Goal: Transaction & Acquisition: Download file/media

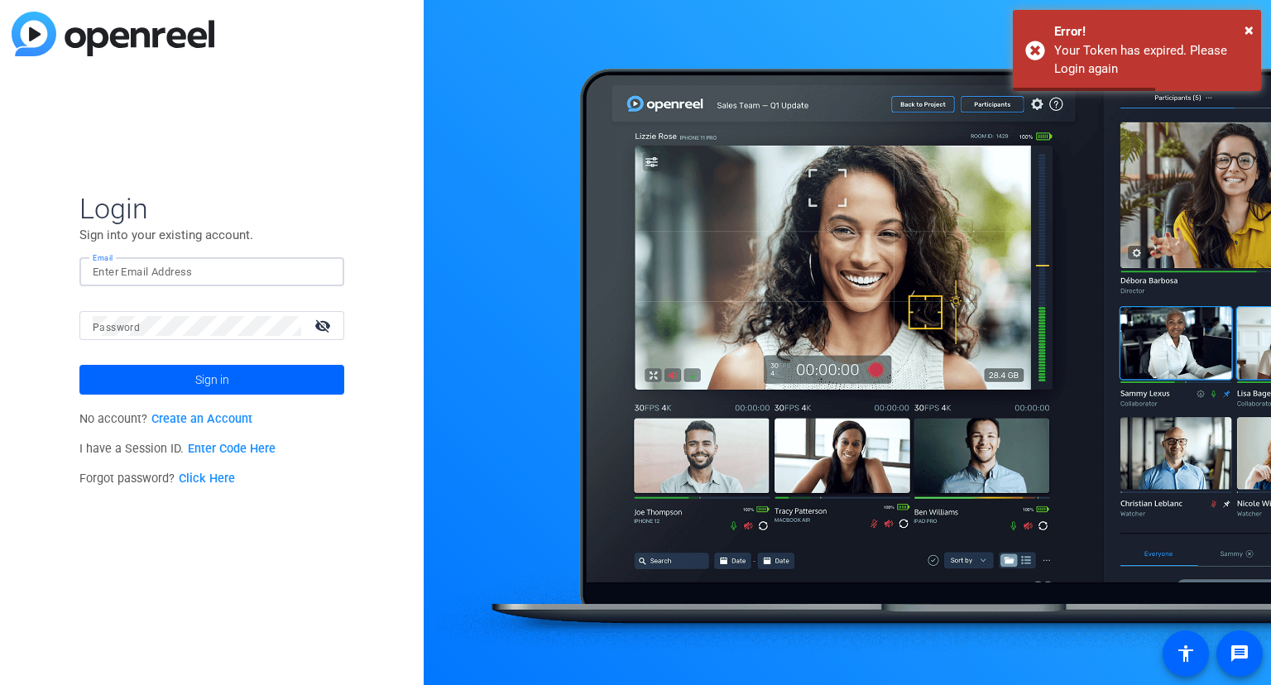
click at [191, 267] on input "Email" at bounding box center [212, 272] width 238 height 20
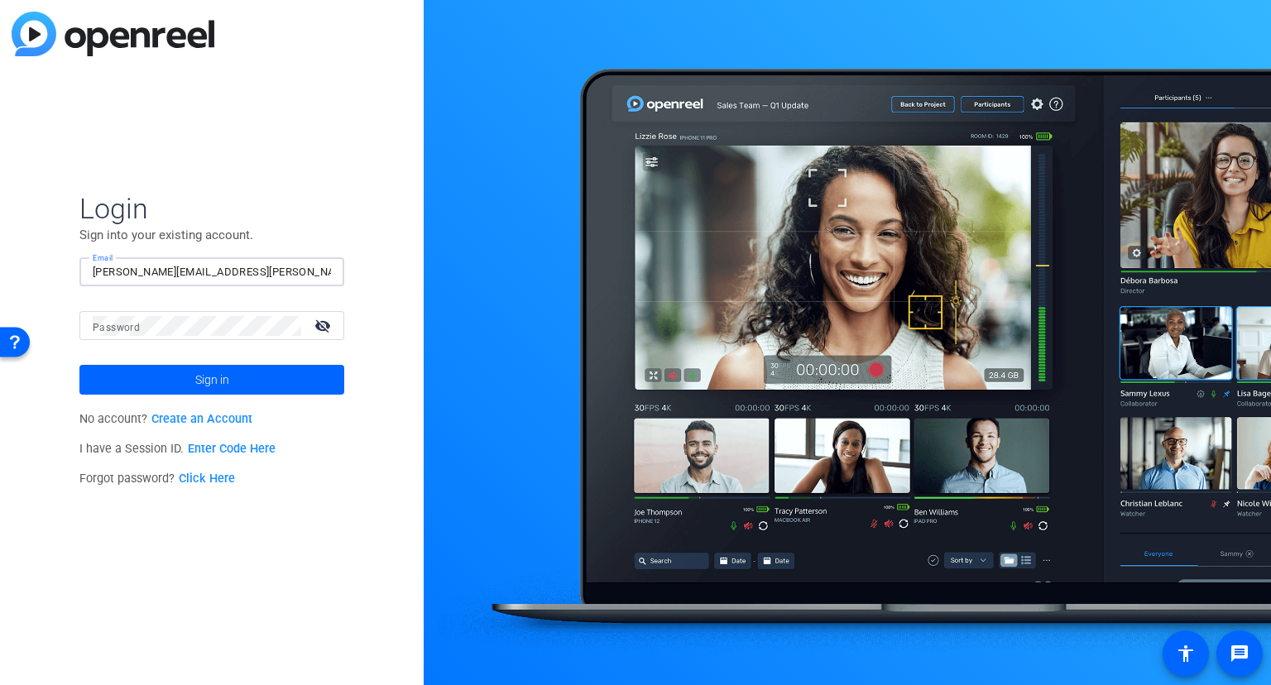
type input "[PERSON_NAME][EMAIL_ADDRESS][PERSON_NAME][DOMAIN_NAME]"
click at [187, 308] on mat-form-field "Email [PERSON_NAME][EMAIL_ADDRESS][PERSON_NAME][DOMAIN_NAME]" at bounding box center [211, 284] width 265 height 54
click at [79, 365] on button "Sign in" at bounding box center [211, 380] width 265 height 30
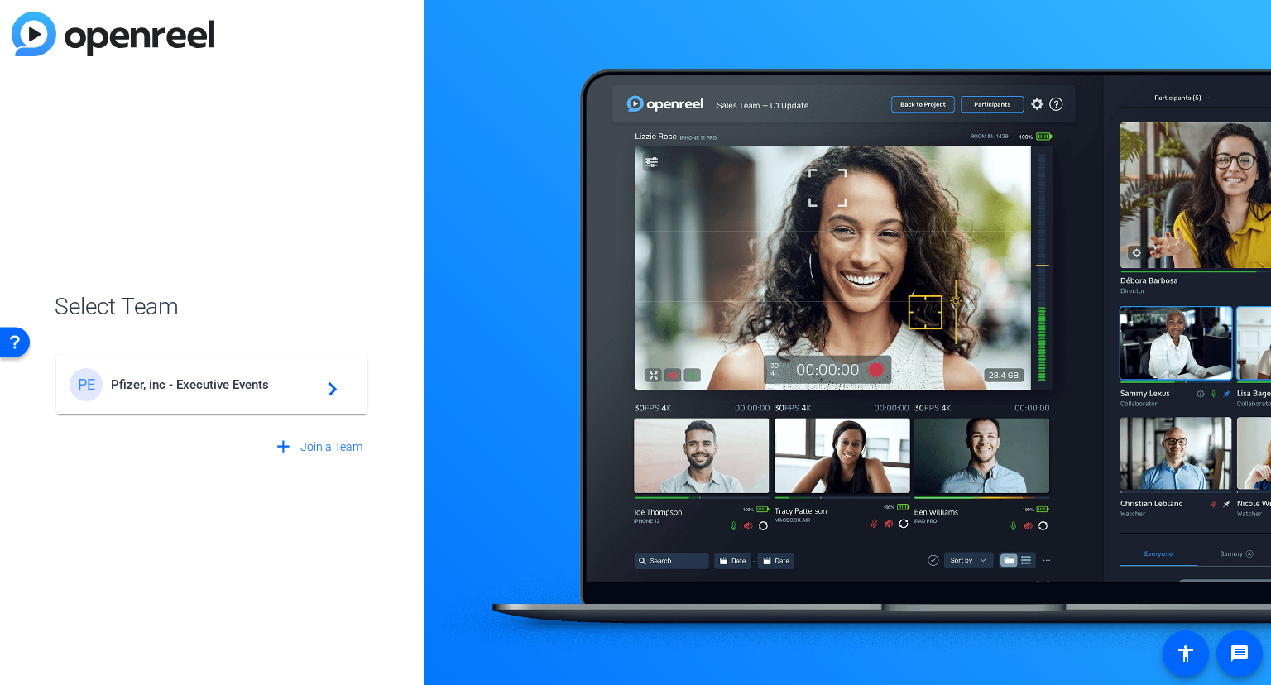
click at [173, 381] on span "Pfizer, inc - Executive Events" at bounding box center [214, 384] width 207 height 15
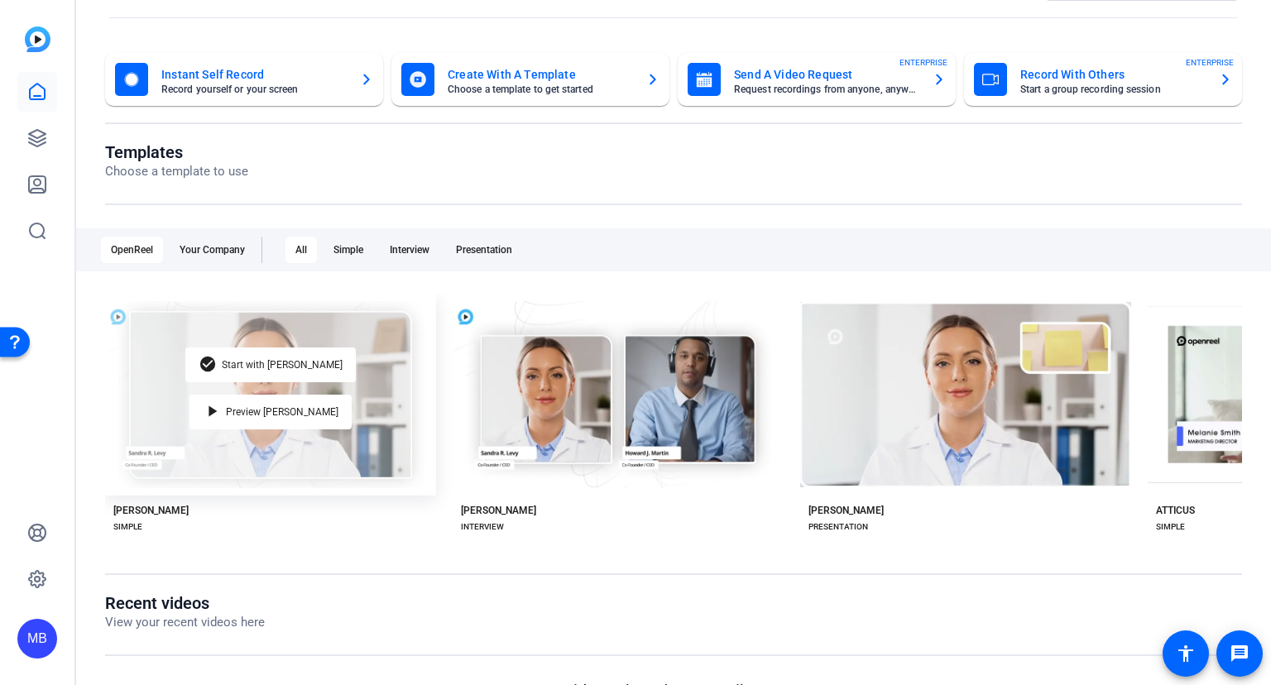
scroll to position [96, 0]
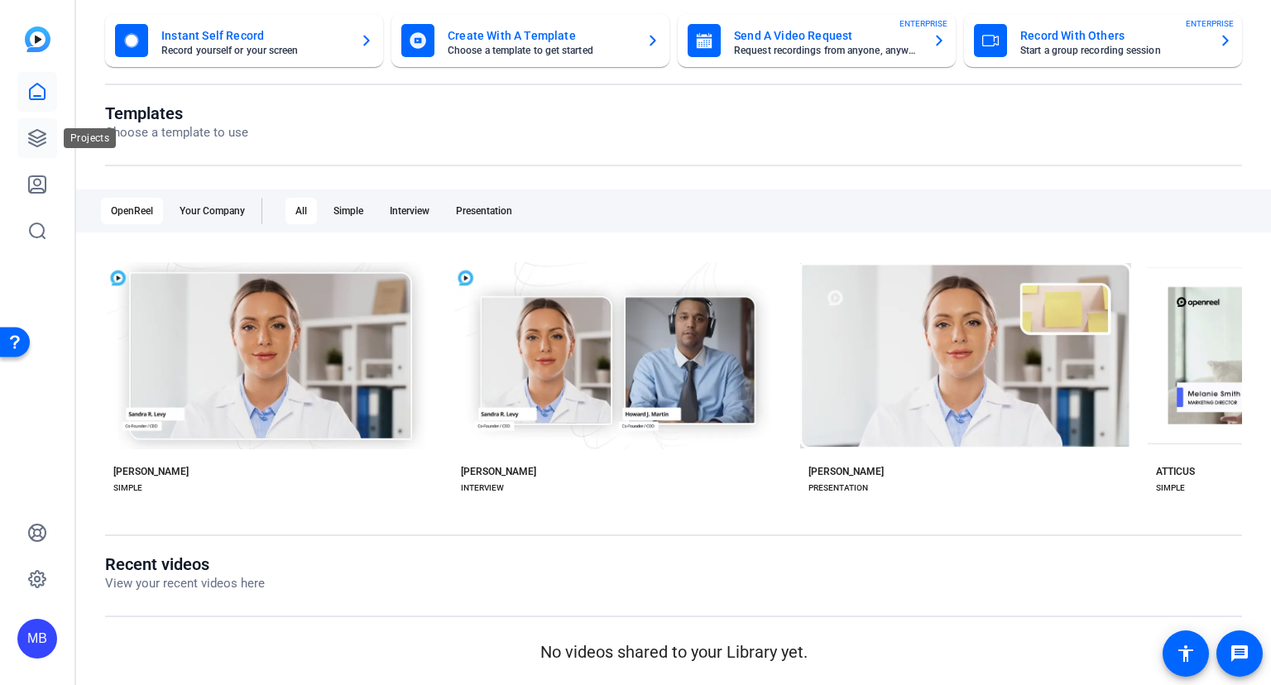
click at [40, 137] on icon at bounding box center [37, 138] width 17 height 17
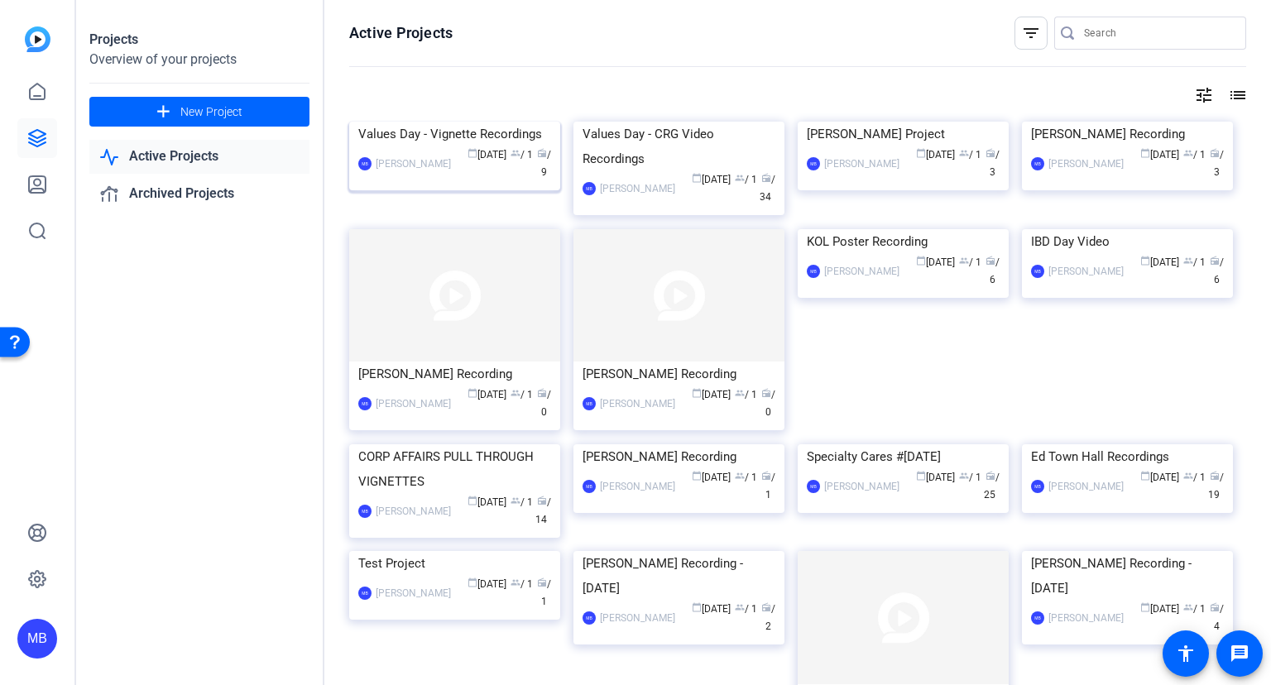
click at [454, 122] on img at bounding box center [454, 122] width 211 height 0
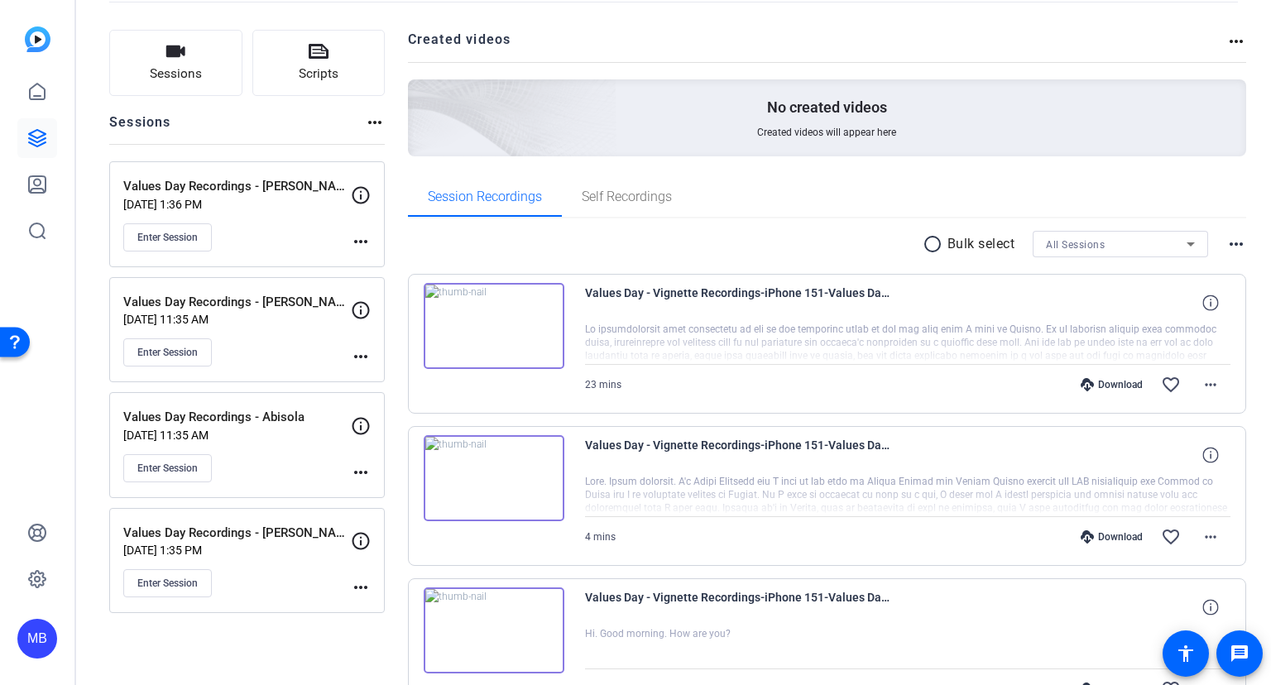
scroll to position [179, 0]
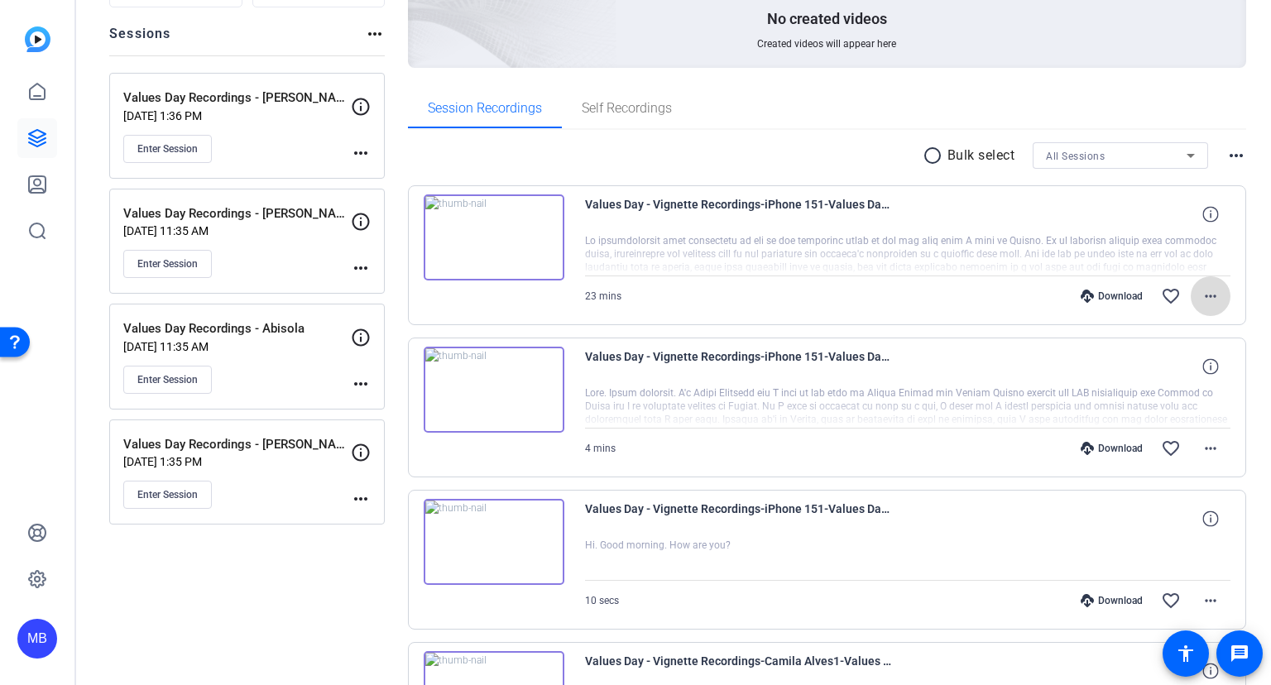
click at [1215, 296] on mat-icon "more_horiz" at bounding box center [1211, 296] width 20 height 20
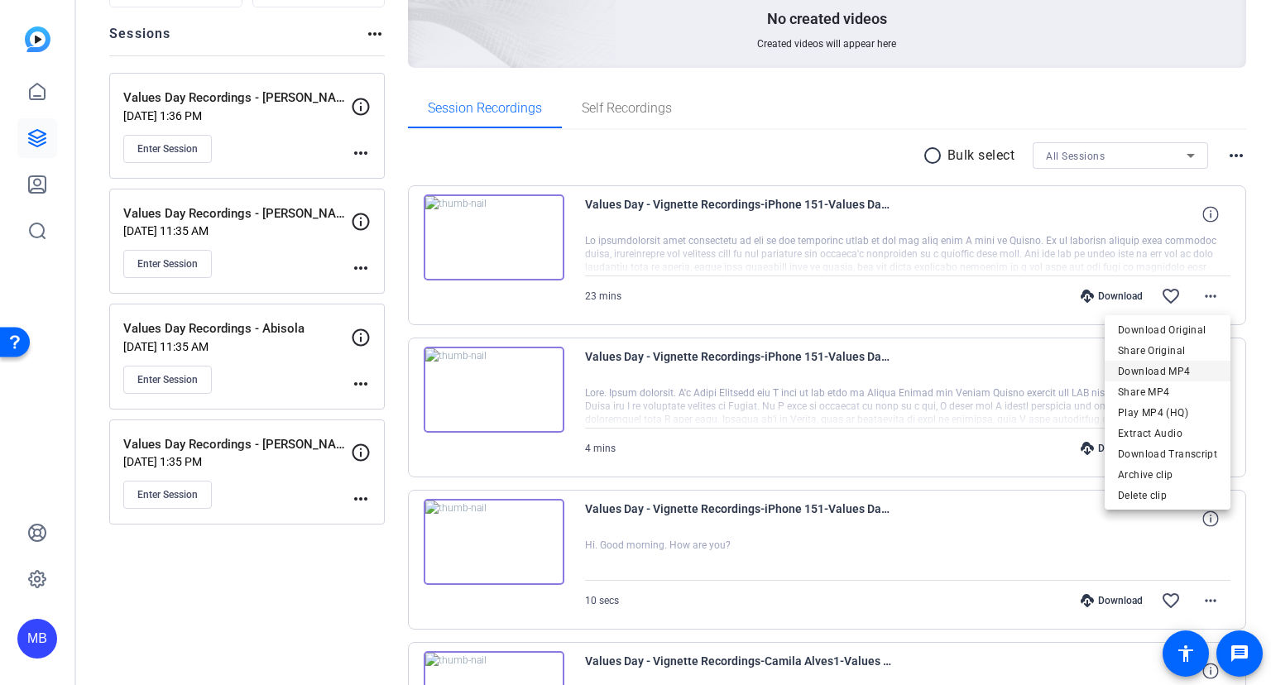
click at [1182, 368] on span "Download MP4" at bounding box center [1167, 372] width 99 height 20
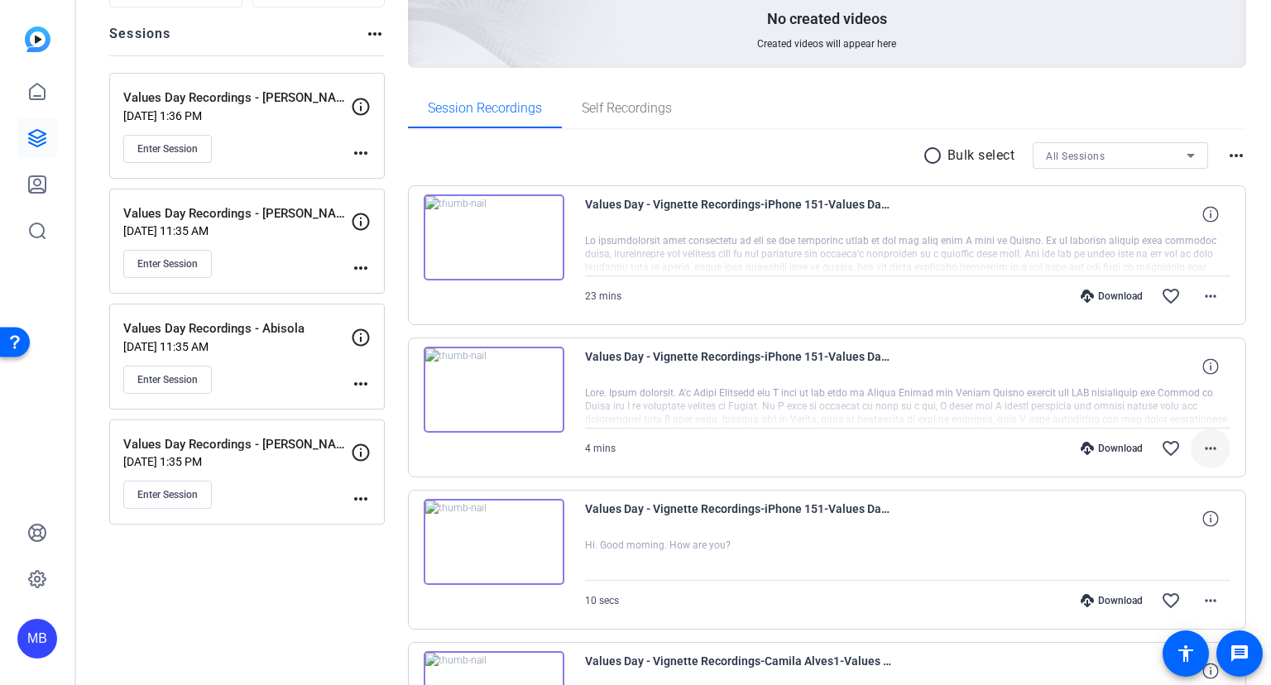
click at [1209, 444] on mat-icon "more_horiz" at bounding box center [1211, 449] width 20 height 20
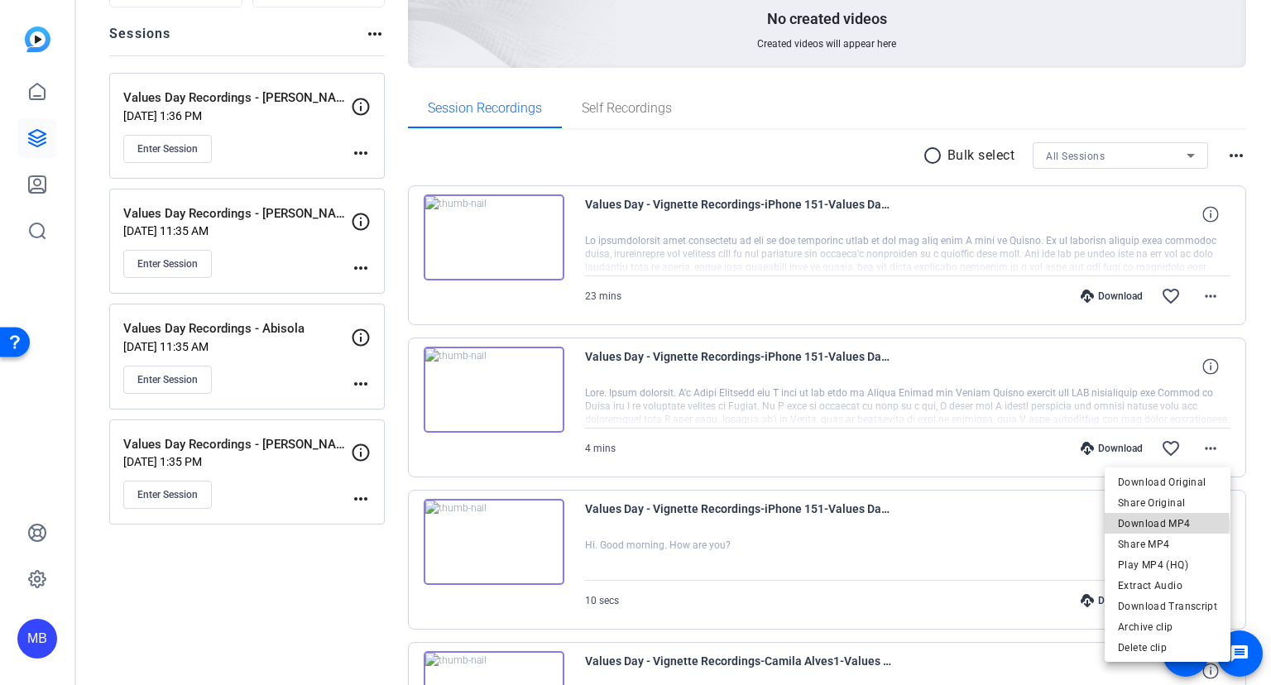
click at [1167, 525] on span "Download MP4" at bounding box center [1167, 523] width 99 height 20
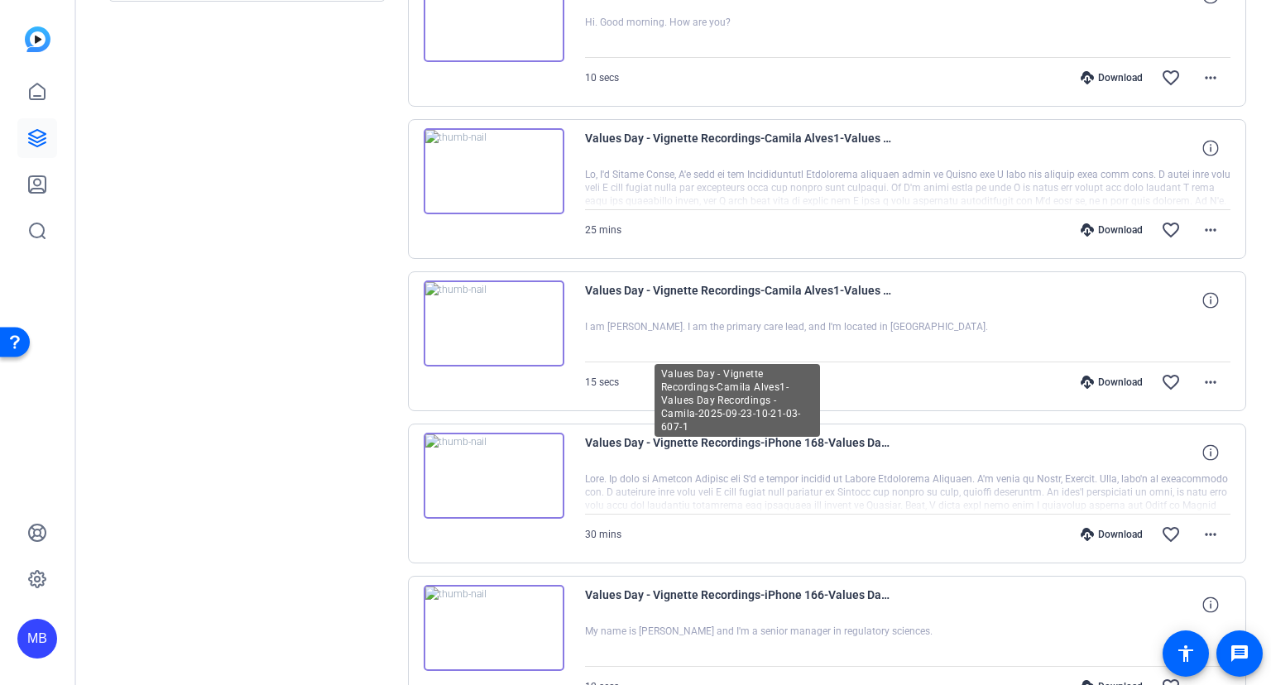
scroll to position [715, 0]
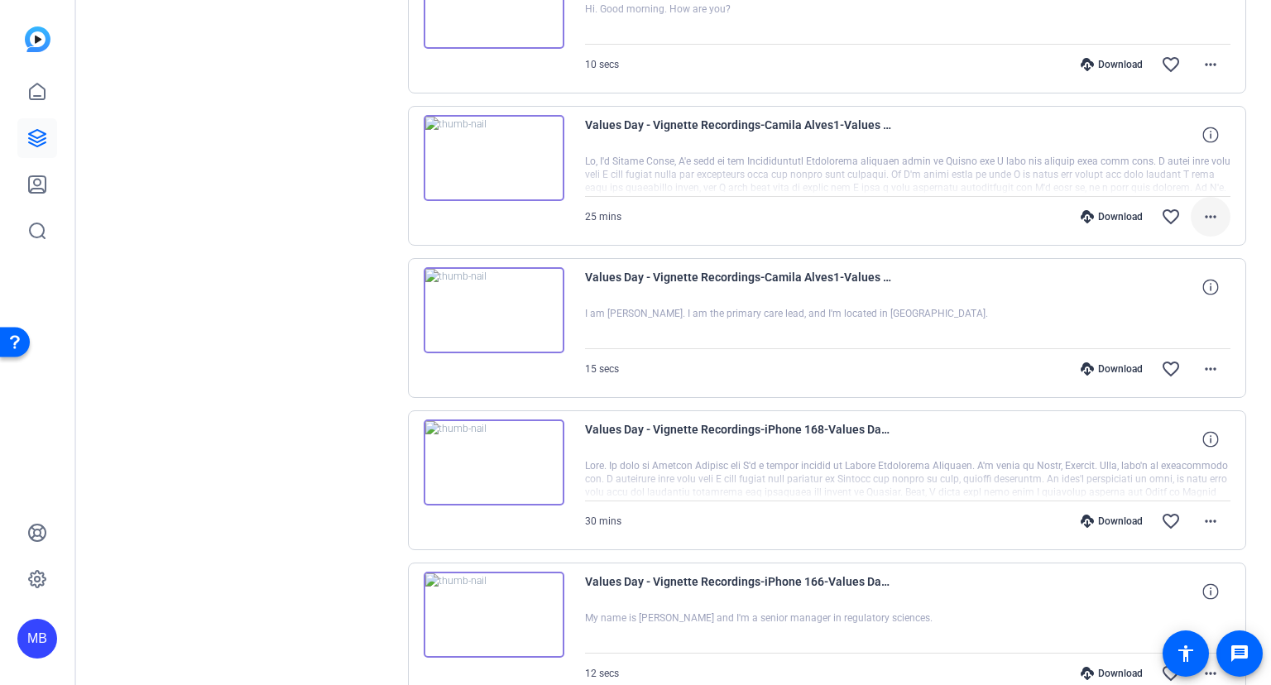
click at [1212, 214] on mat-icon "more_horiz" at bounding box center [1211, 217] width 20 height 20
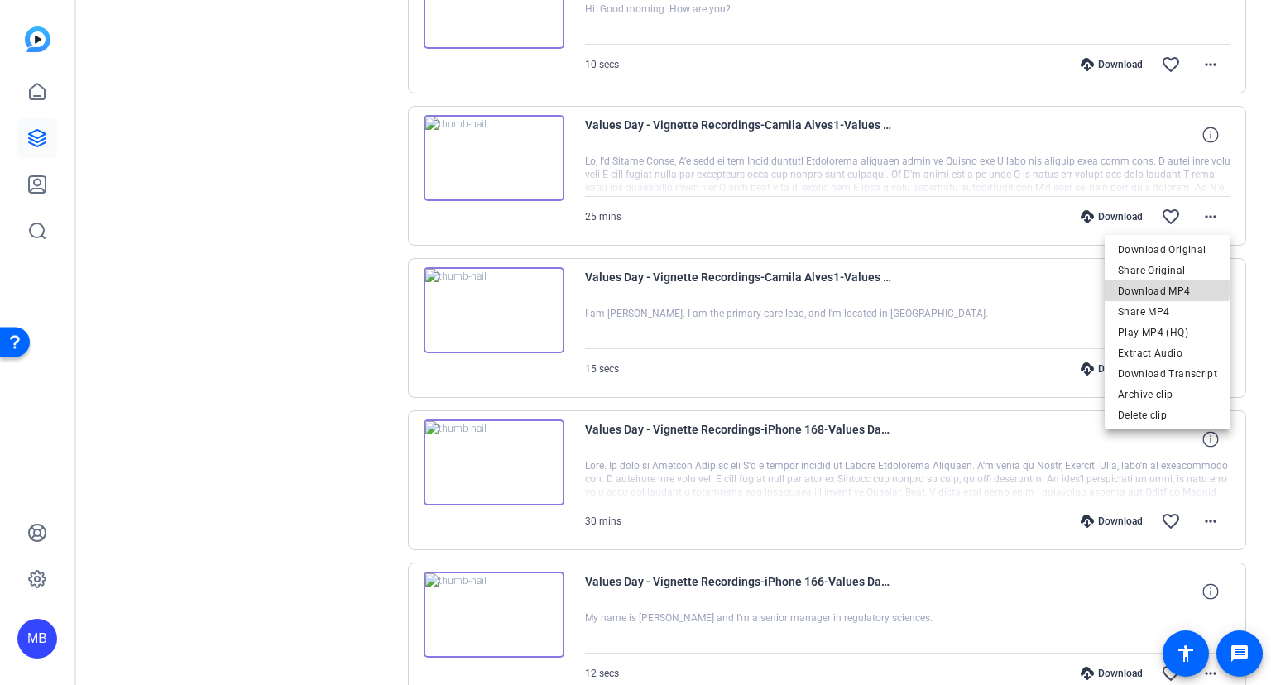
click at [1157, 290] on span "Download MP4" at bounding box center [1167, 291] width 99 height 20
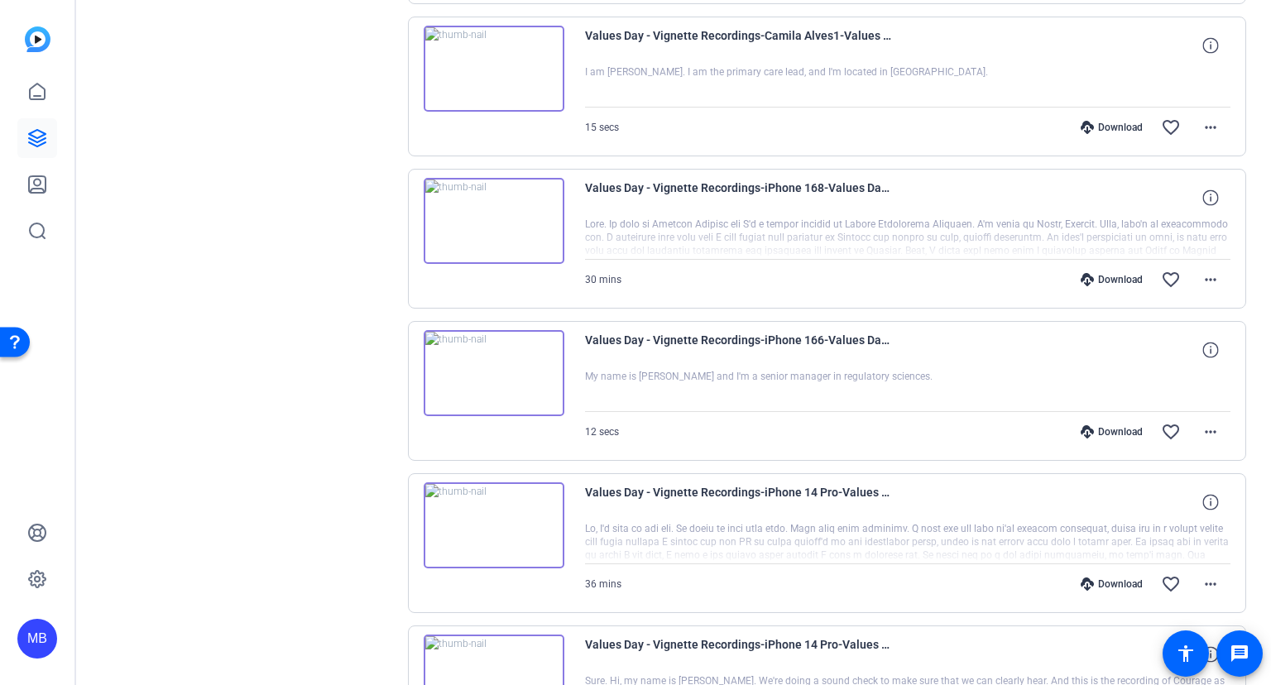
scroll to position [983, 0]
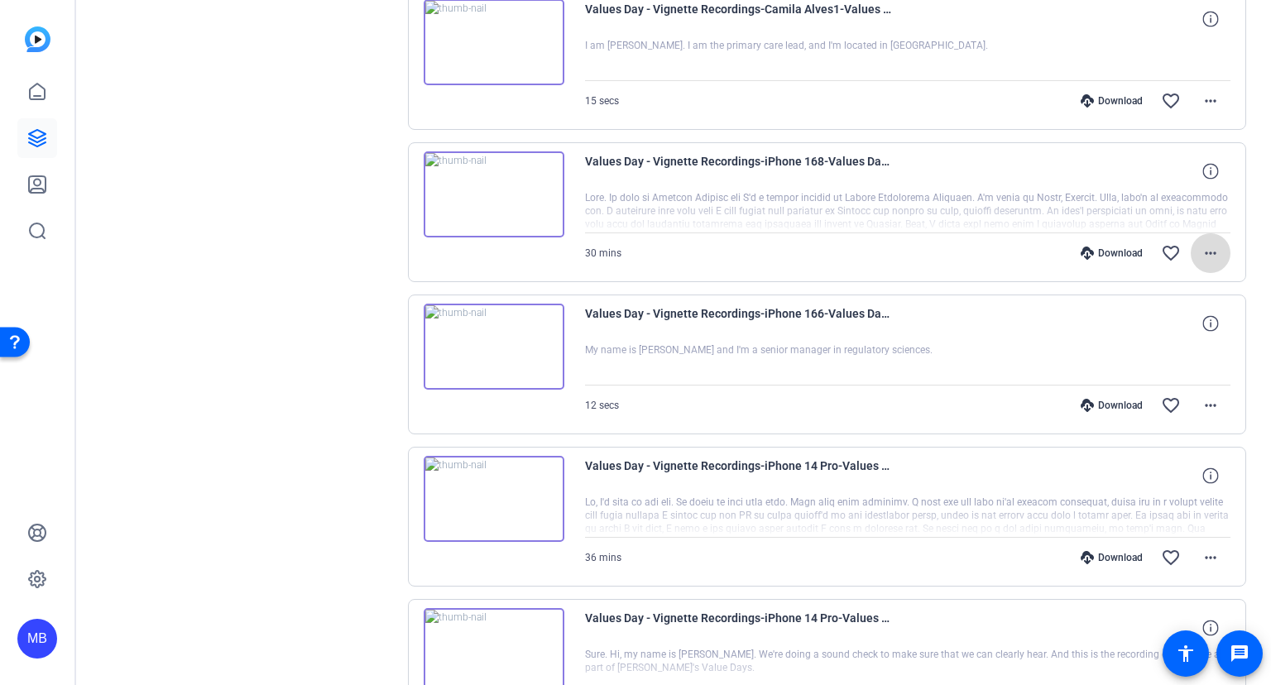
click at [1211, 249] on mat-icon "more_horiz" at bounding box center [1211, 253] width 20 height 20
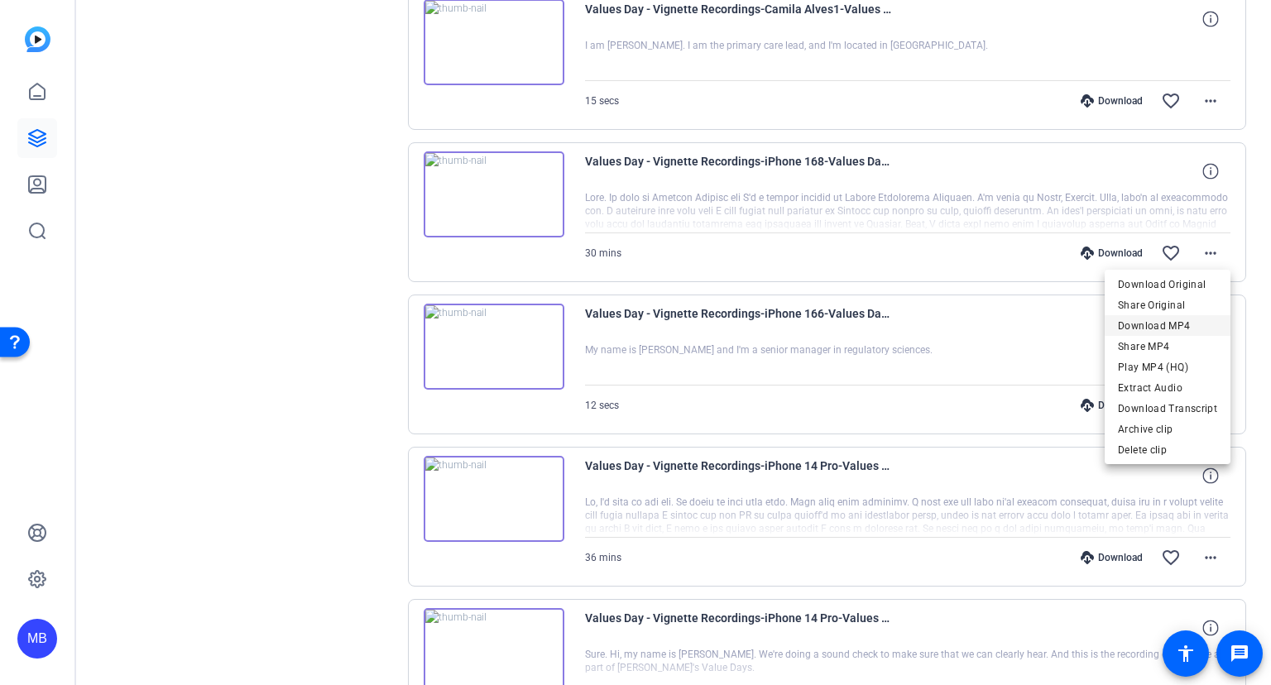
click at [1147, 325] on span "Download MP4" at bounding box center [1167, 326] width 99 height 20
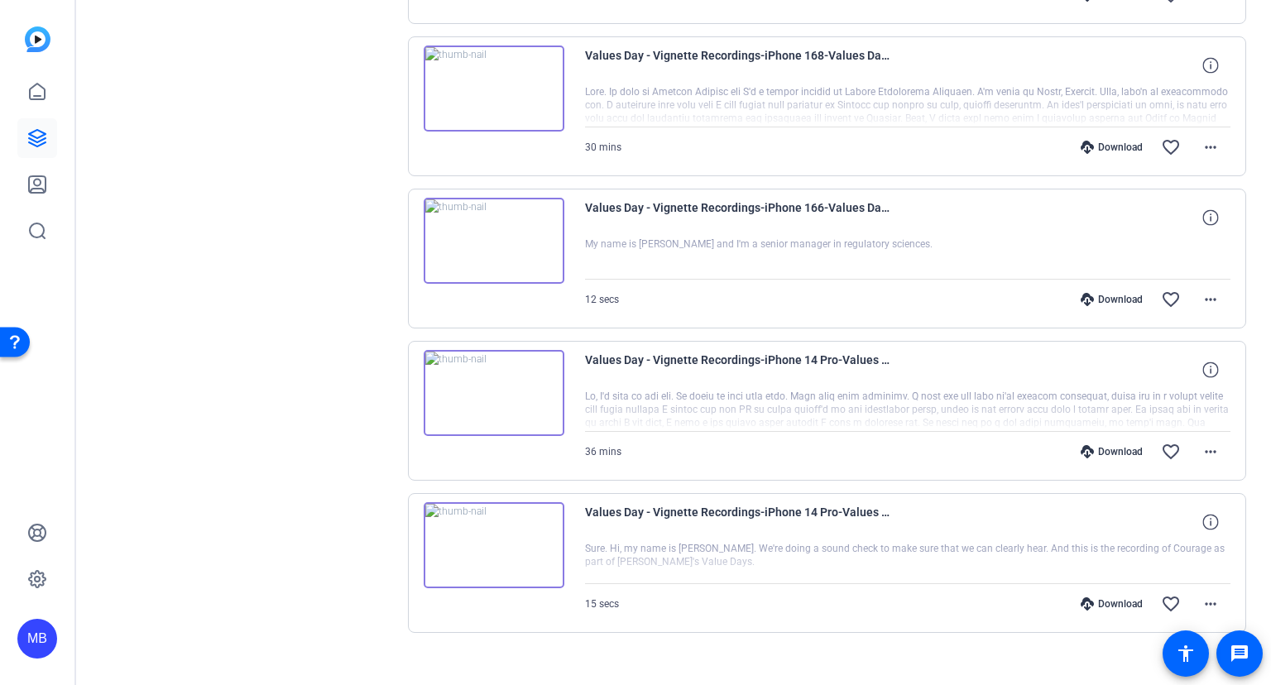
scroll to position [1106, 0]
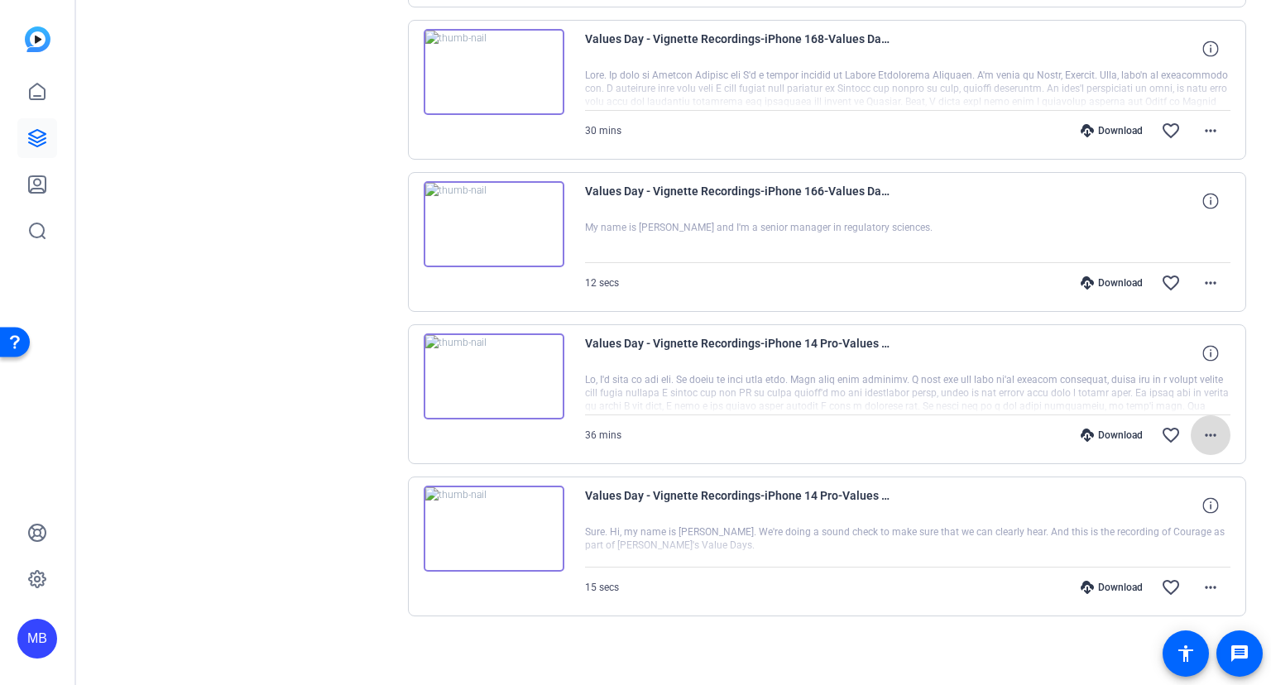
click at [1212, 430] on mat-icon "more_horiz" at bounding box center [1211, 435] width 20 height 20
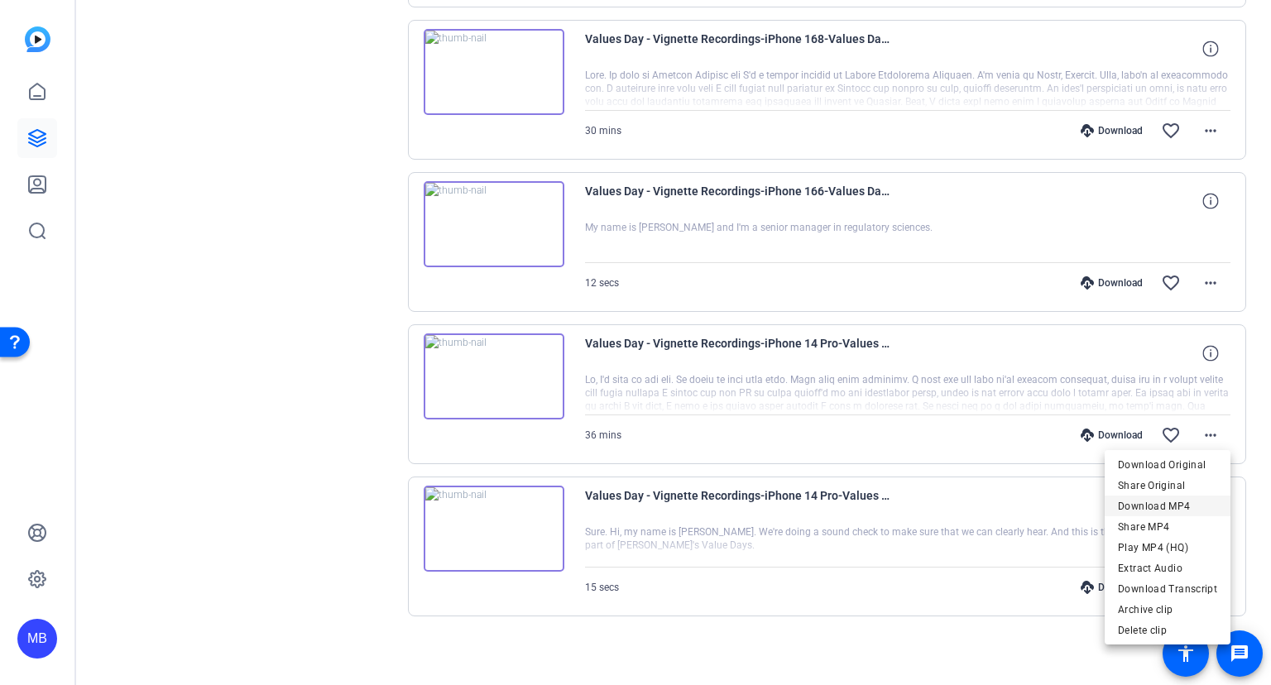
click at [1143, 509] on span "Download MP4" at bounding box center [1167, 507] width 99 height 20
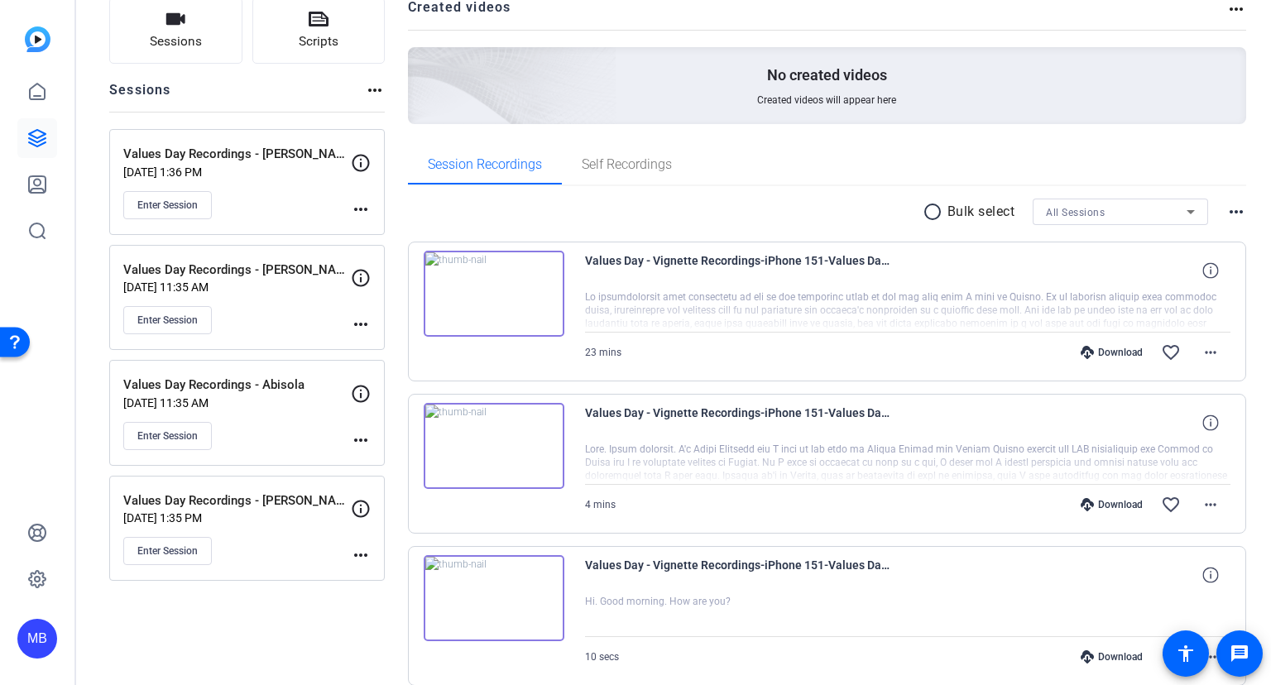
scroll to position [0, 0]
